Goal: Task Accomplishment & Management: Use online tool/utility

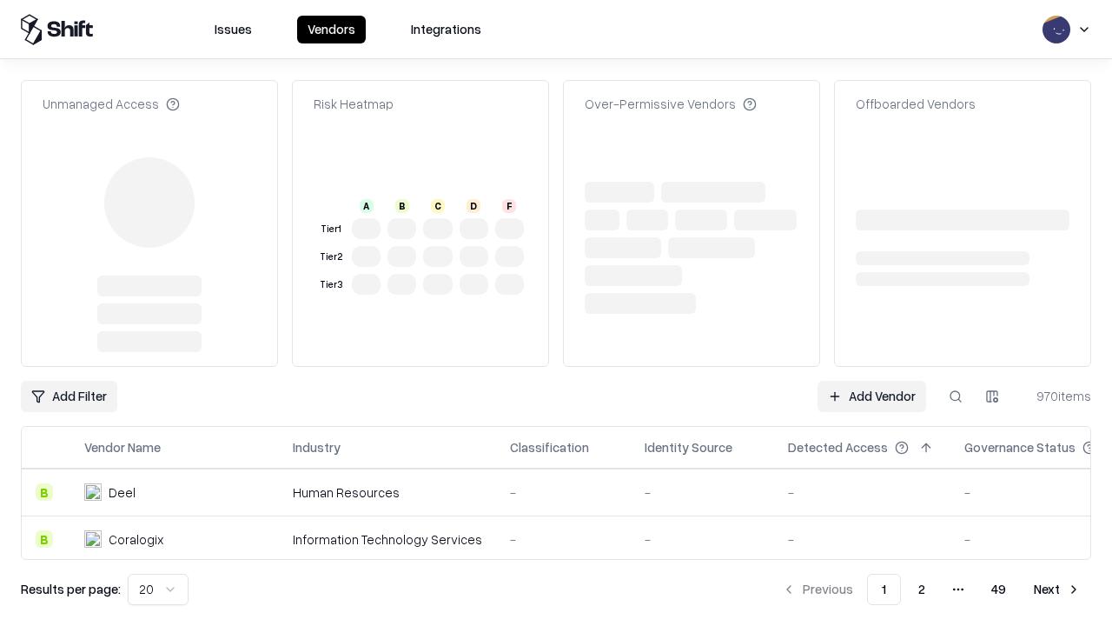
click at [872, 381] on link "Add Vendor" at bounding box center [872, 396] width 109 height 31
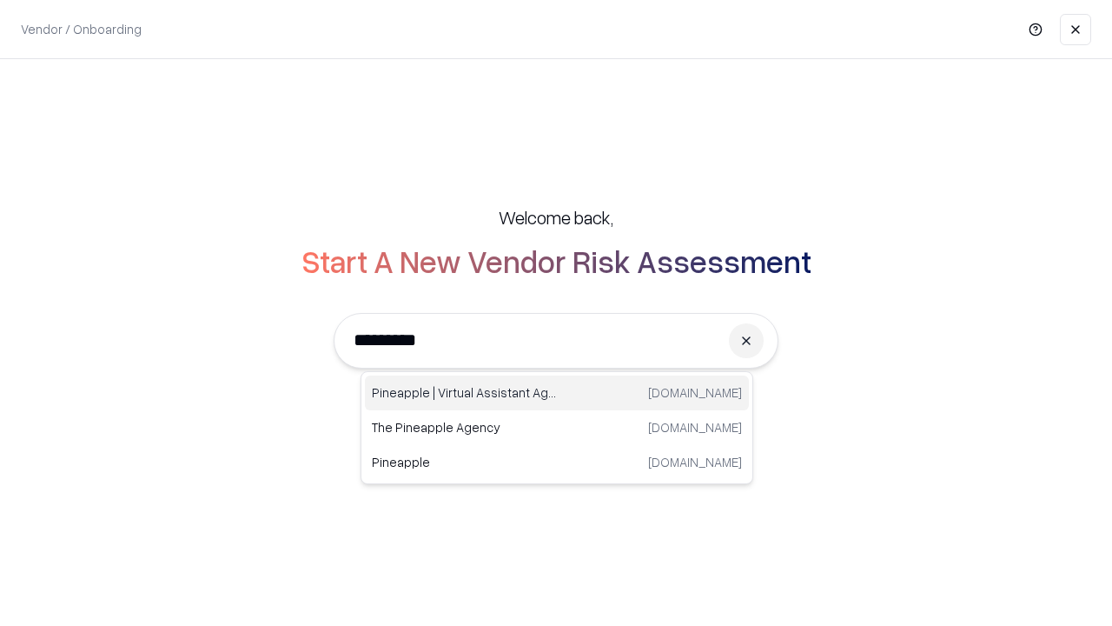
click at [557, 393] on div "Pineapple | Virtual Assistant Agency [DOMAIN_NAME]" at bounding box center [557, 392] width 384 height 35
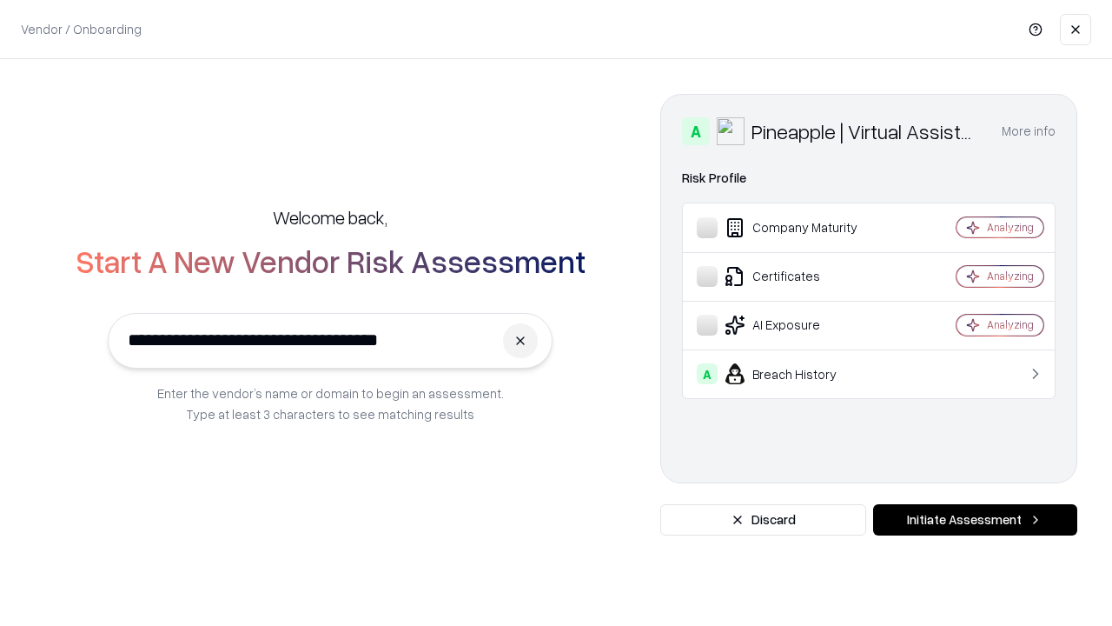
type input "**********"
click at [975, 520] on button "Initiate Assessment" at bounding box center [975, 519] width 204 height 31
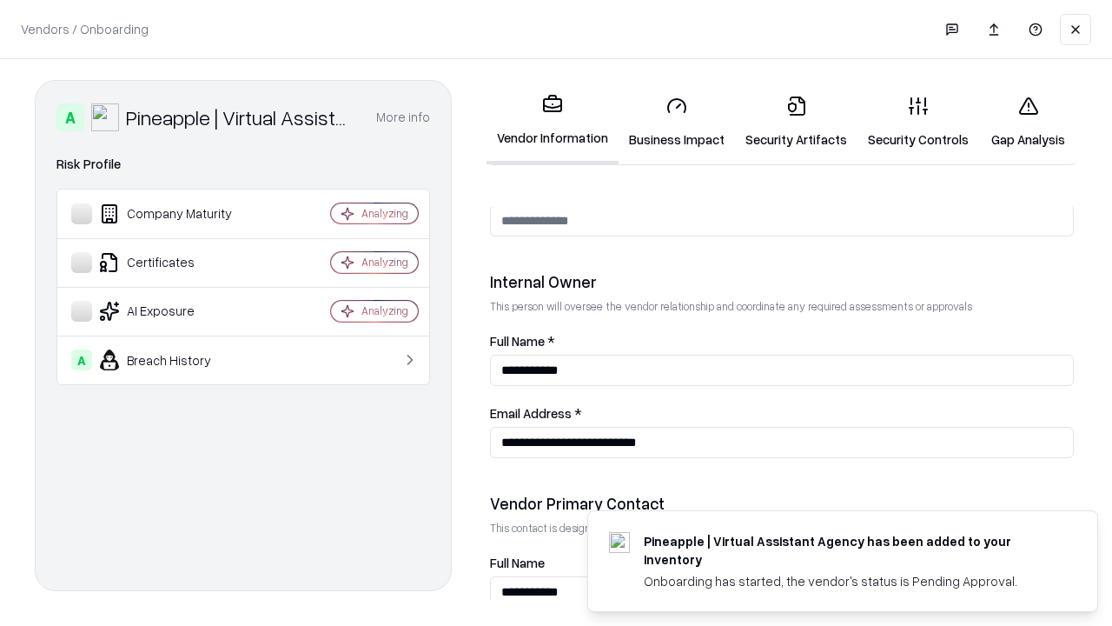
scroll to position [900, 0]
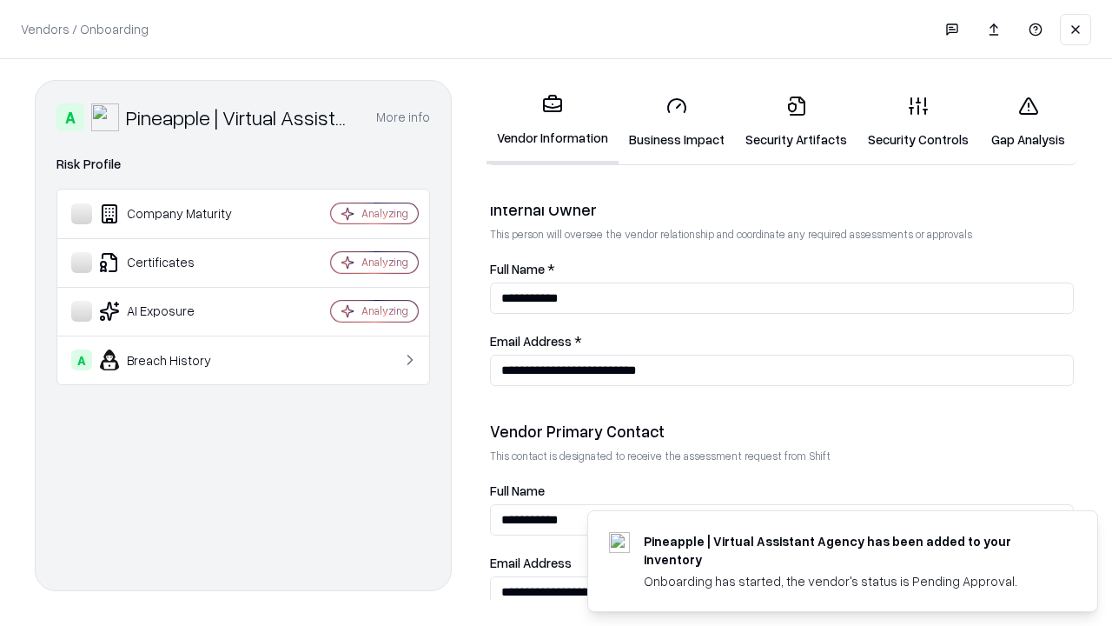
click at [677, 122] on link "Business Impact" at bounding box center [677, 122] width 116 height 81
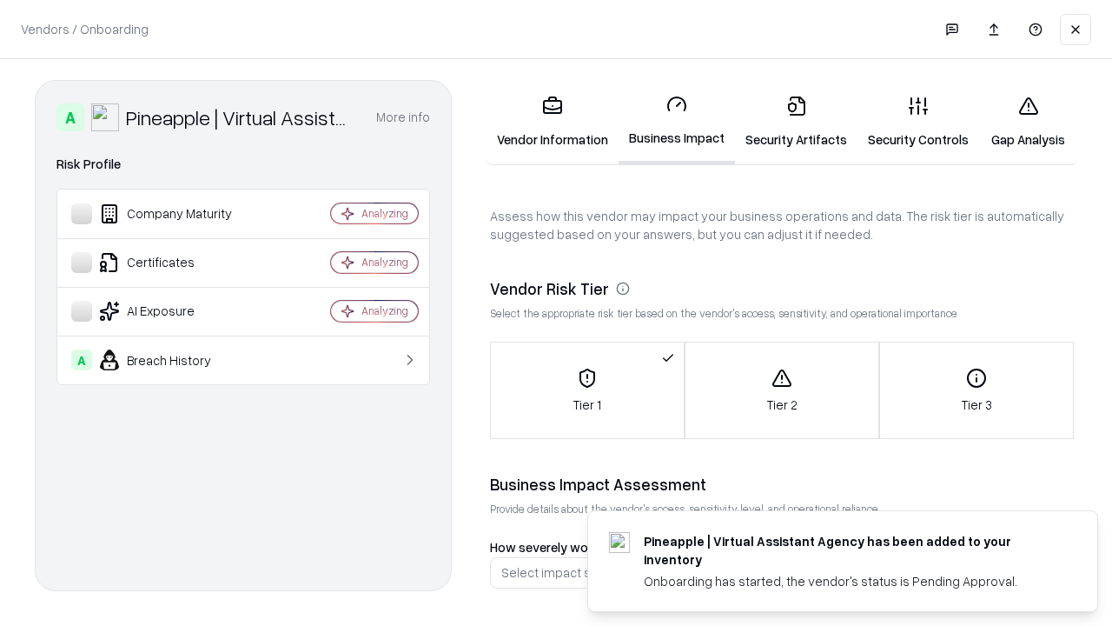
click at [1028, 122] on link "Gap Analysis" at bounding box center [1028, 122] width 98 height 81
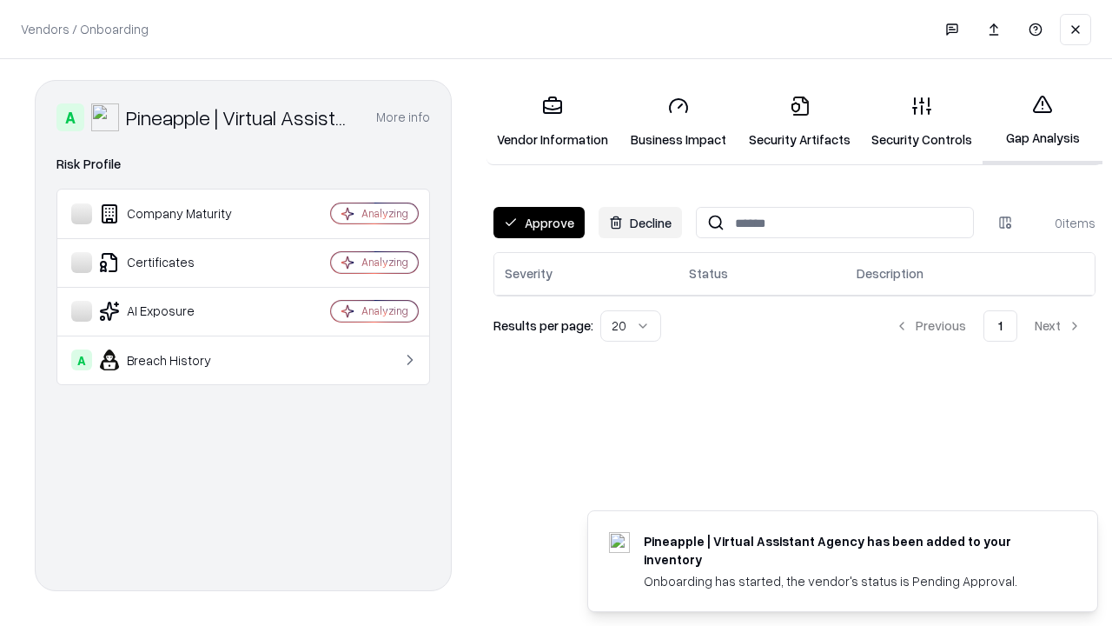
click at [539, 222] on button "Approve" at bounding box center [539, 222] width 91 height 31
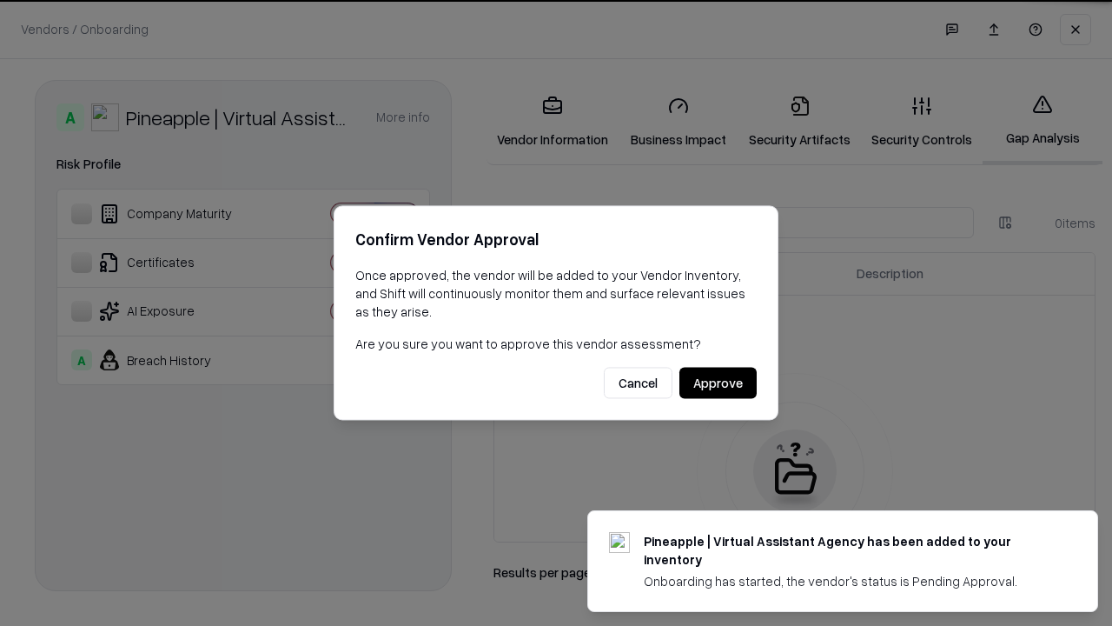
click at [718, 382] on button "Approve" at bounding box center [718, 383] width 77 height 31
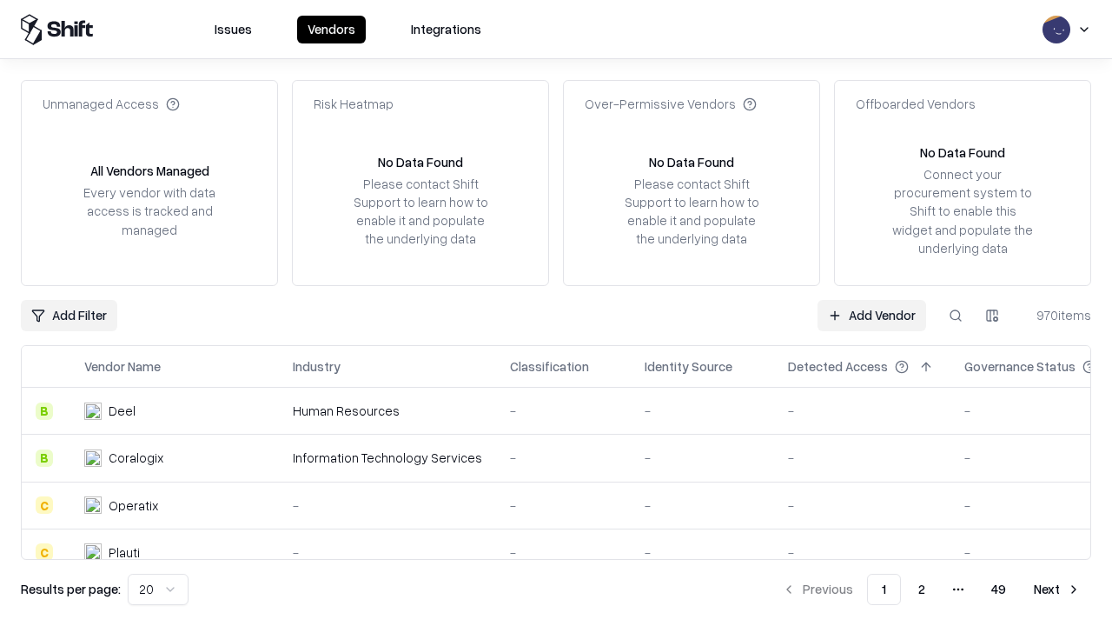
type input "**********"
click at [872, 315] on link "Add Vendor" at bounding box center [872, 315] width 109 height 31
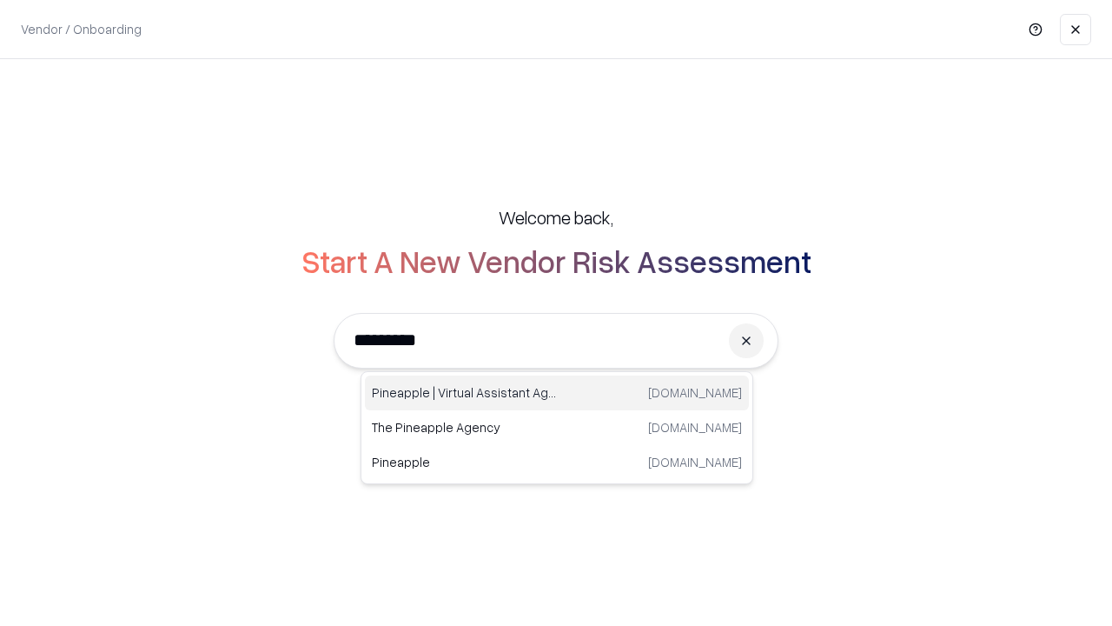
click at [557, 393] on div "Pineapple | Virtual Assistant Agency [DOMAIN_NAME]" at bounding box center [557, 392] width 384 height 35
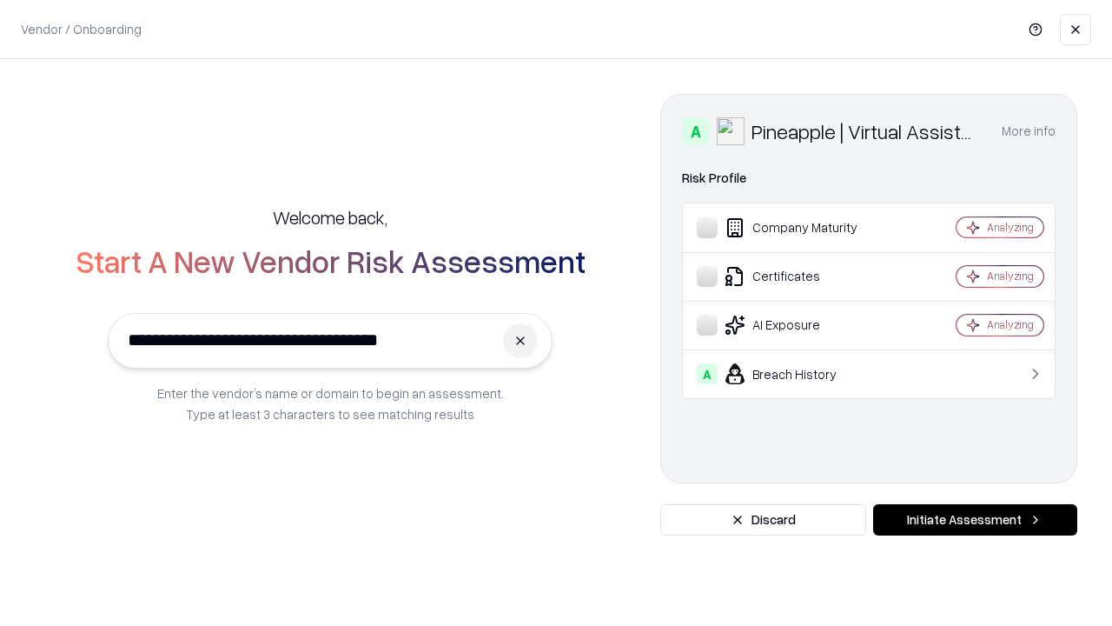
type input "**********"
click at [975, 520] on button "Initiate Assessment" at bounding box center [975, 519] width 204 height 31
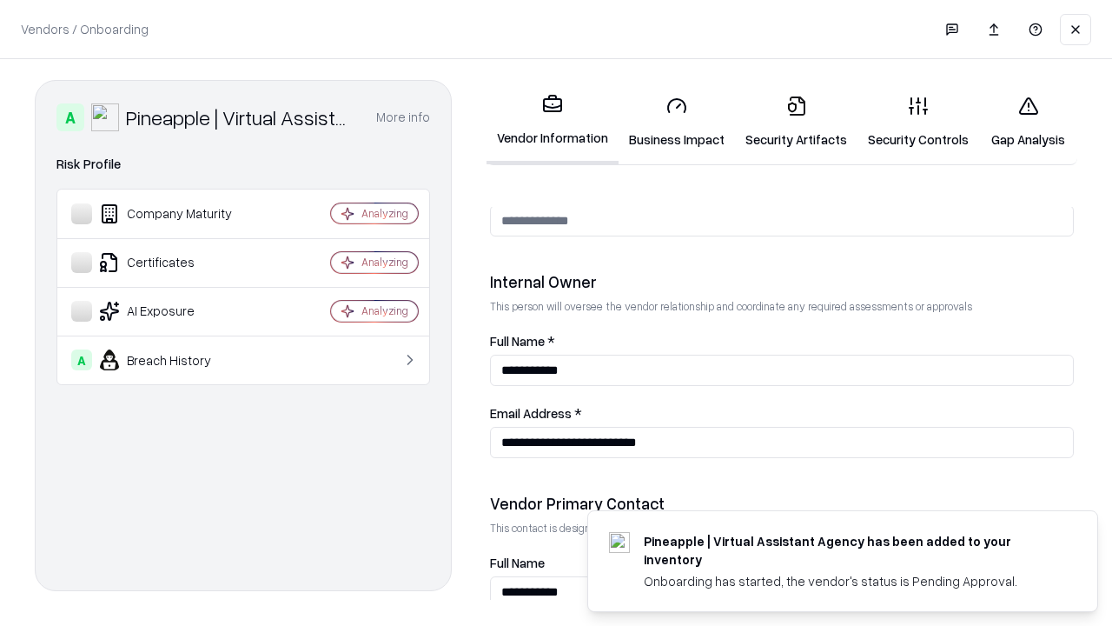
scroll to position [900, 0]
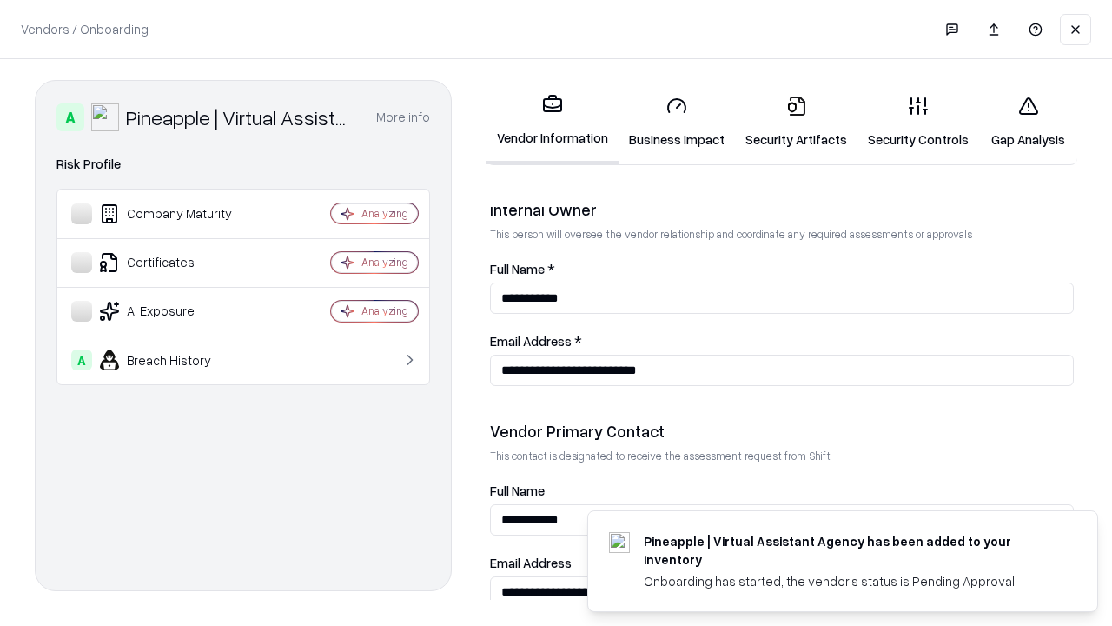
click at [1028, 122] on link "Gap Analysis" at bounding box center [1028, 122] width 98 height 81
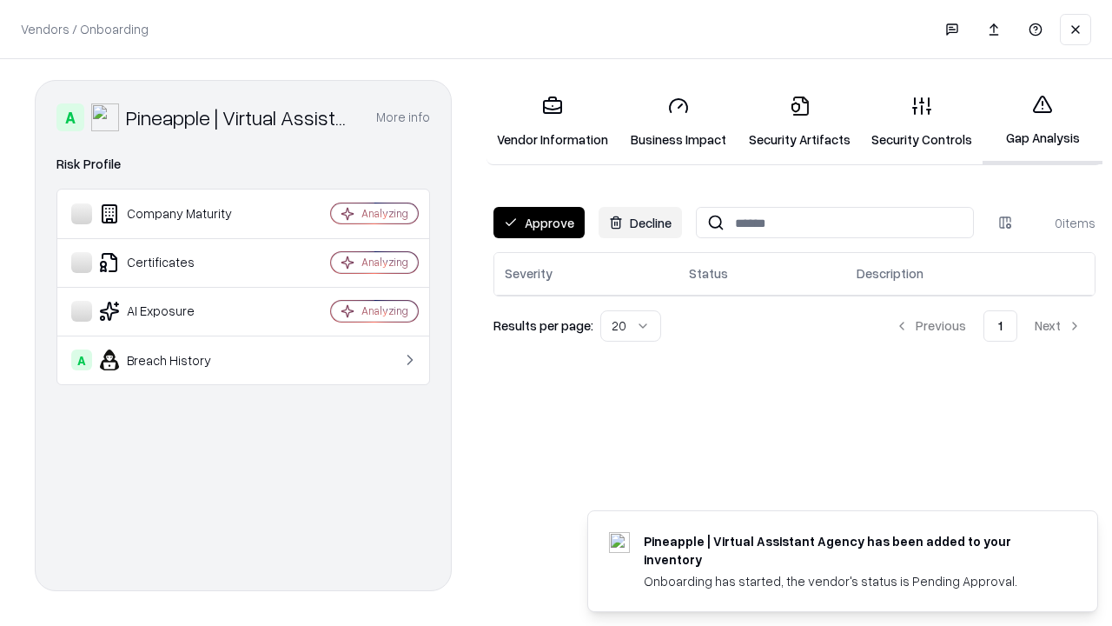
click at [539, 222] on button "Approve" at bounding box center [539, 222] width 91 height 31
